Goal: Find specific page/section: Find specific page/section

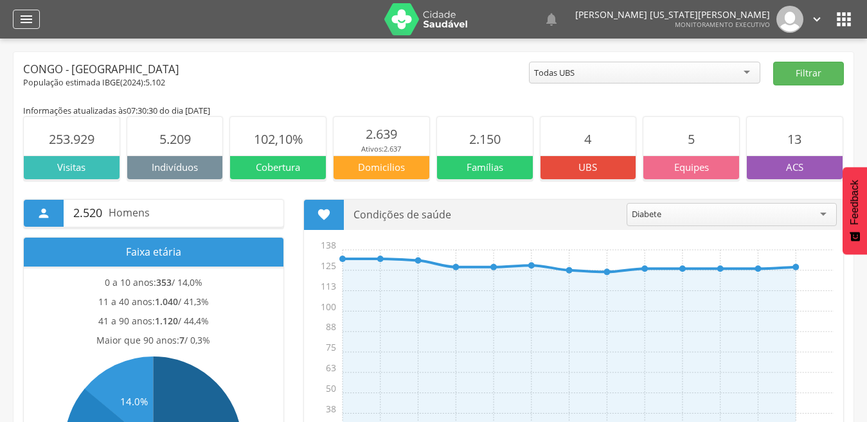
click at [25, 19] on icon "" at bounding box center [26, 19] width 15 height 15
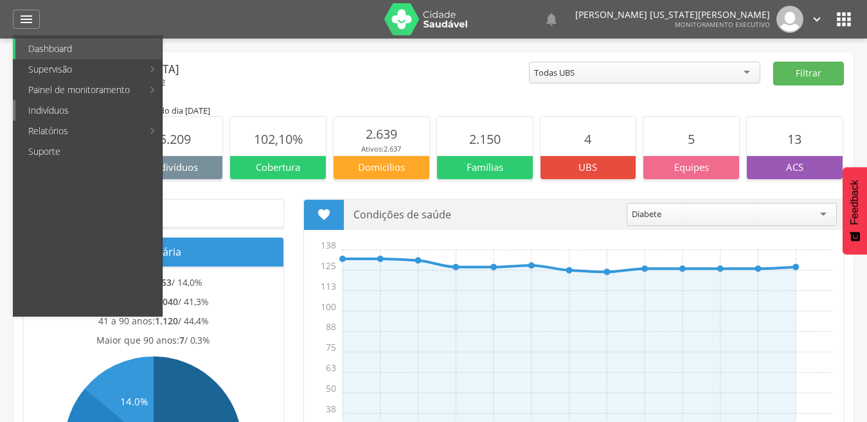
click at [55, 111] on link "Indivíduos" at bounding box center [88, 110] width 147 height 21
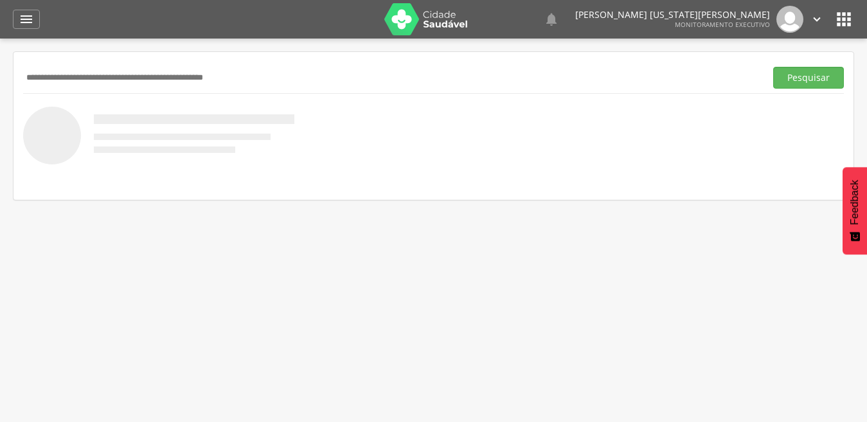
click at [106, 78] on input "text" at bounding box center [391, 78] width 737 height 22
click at [773, 67] on button "Pesquisar" at bounding box center [808, 78] width 71 height 22
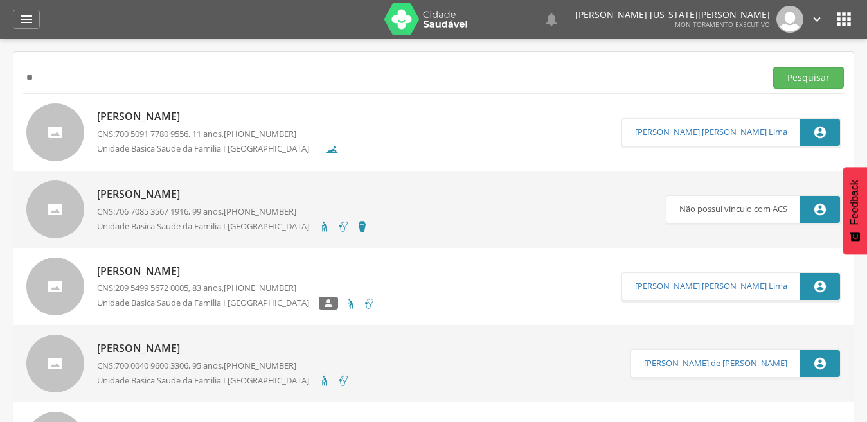
type input "*"
click at [773, 67] on button "Pesquisar" at bounding box center [808, 78] width 71 height 22
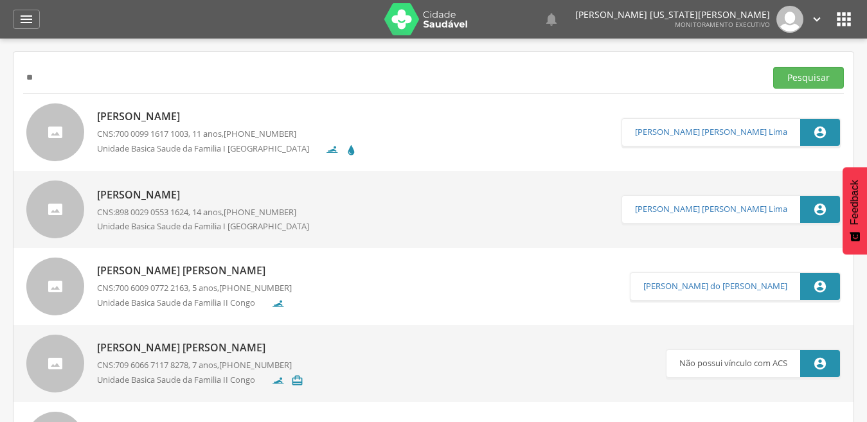
type input "*"
click at [773, 67] on button "Pesquisar" at bounding box center [808, 78] width 71 height 22
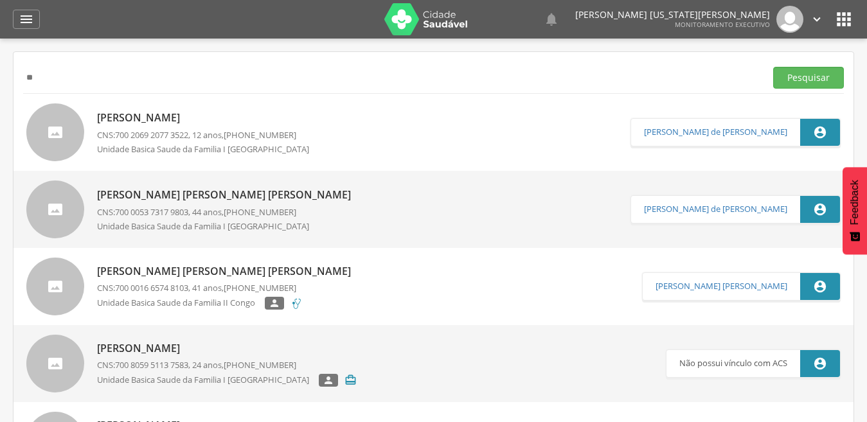
type input "*"
click at [773, 67] on button "Pesquisar" at bounding box center [808, 78] width 71 height 22
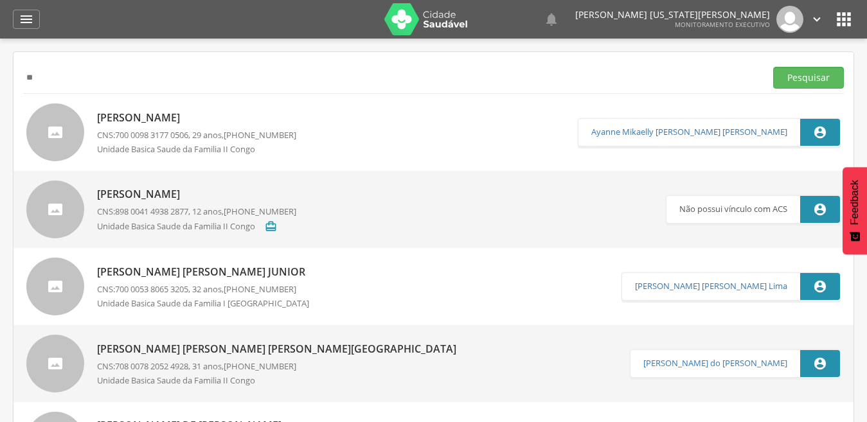
type input "*"
click at [773, 67] on button "Pesquisar" at bounding box center [808, 78] width 71 height 22
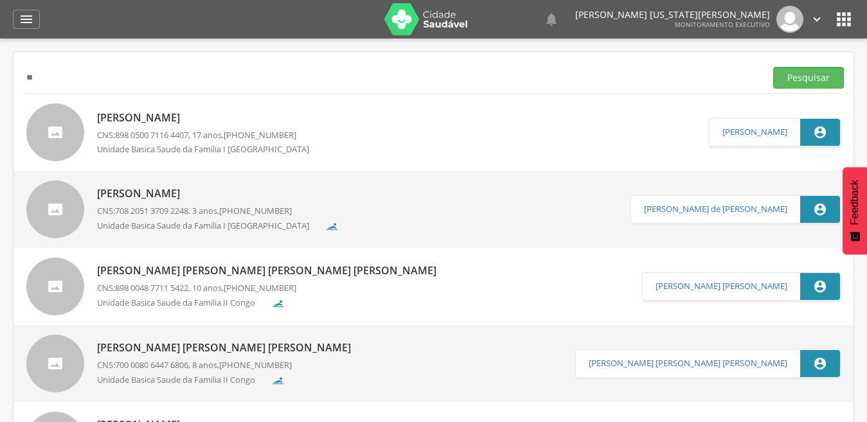
type input "*"
click at [773, 67] on button "Pesquisar" at bounding box center [808, 78] width 71 height 22
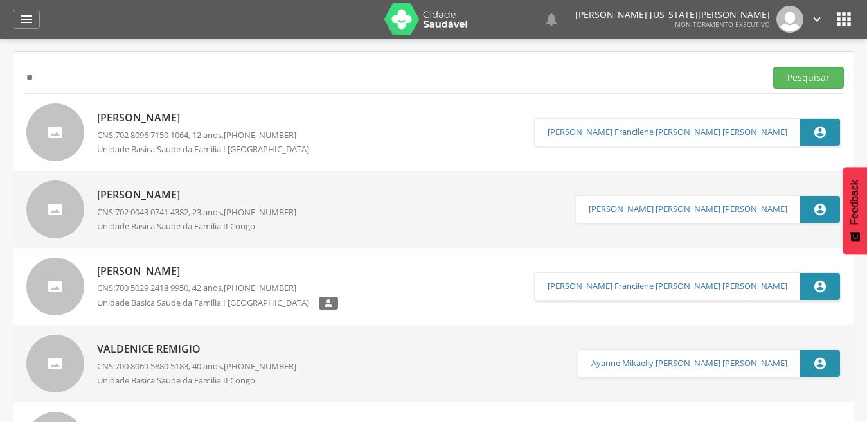
type input "*"
click at [773, 67] on button "Pesquisar" at bounding box center [808, 78] width 71 height 22
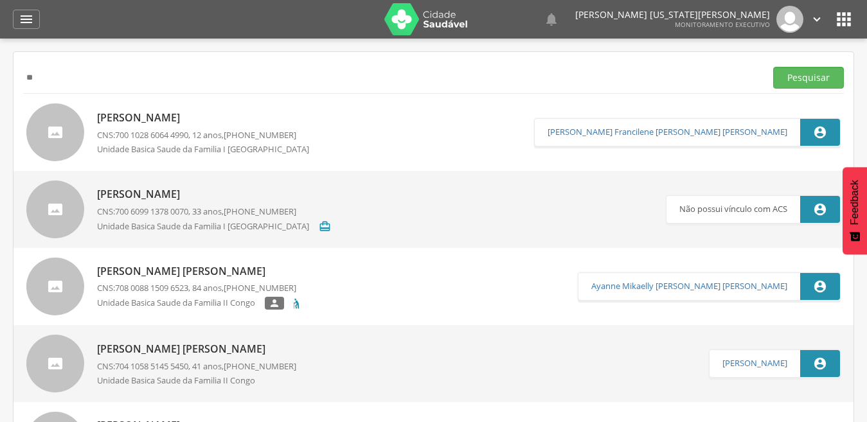
type input "*"
click at [773, 67] on button "Pesquisar" at bounding box center [808, 78] width 71 height 22
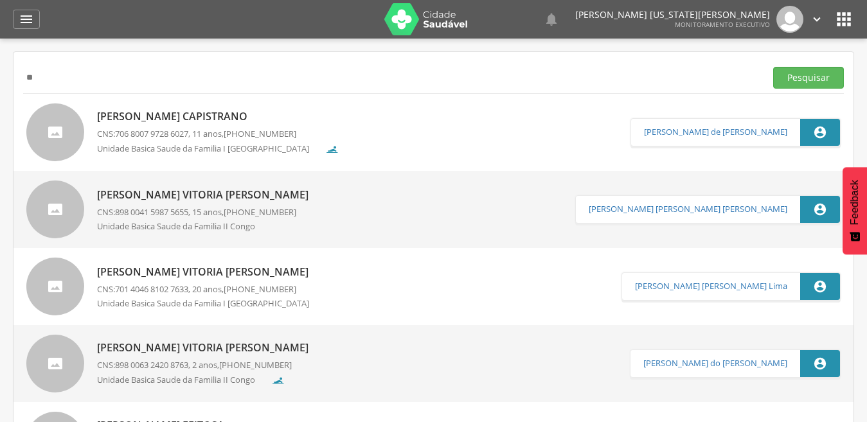
type input "*"
click at [773, 67] on button "Pesquisar" at bounding box center [808, 78] width 71 height 22
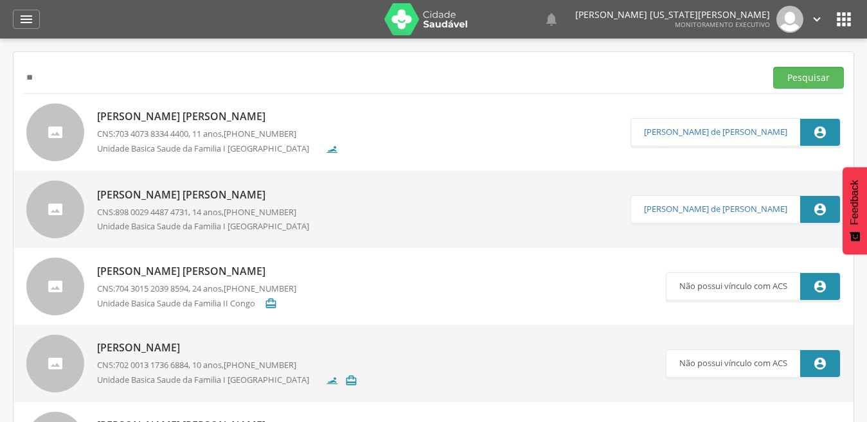
type input "*"
click at [773, 67] on button "Pesquisar" at bounding box center [808, 78] width 71 height 22
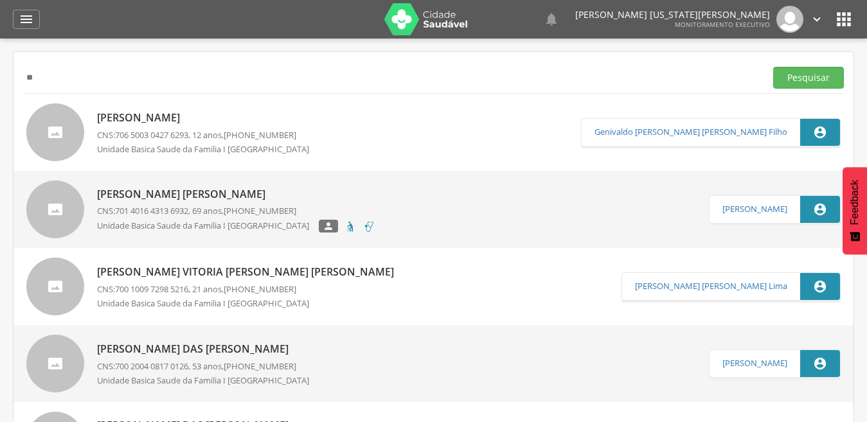
type input "*"
click at [773, 67] on button "Pesquisar" at bounding box center [808, 78] width 71 height 22
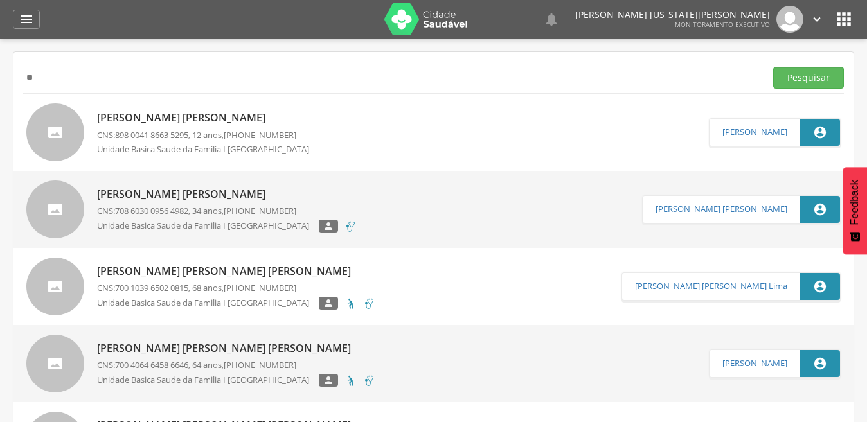
type input "*"
type input "**********"
click at [773, 67] on button "Pesquisar" at bounding box center [808, 78] width 71 height 22
